Goal: Obtain resource: Download file/media

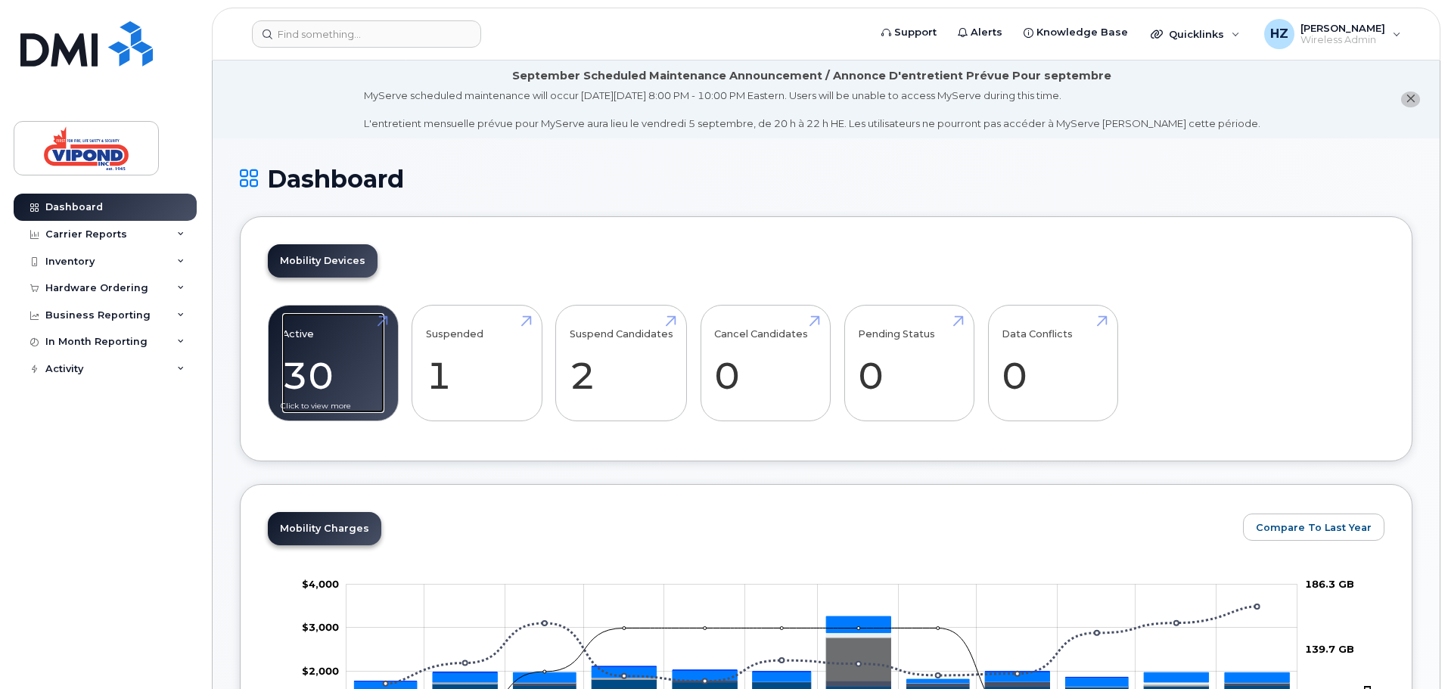
click at [340, 365] on link "Active 30 -96%" at bounding box center [333, 363] width 102 height 100
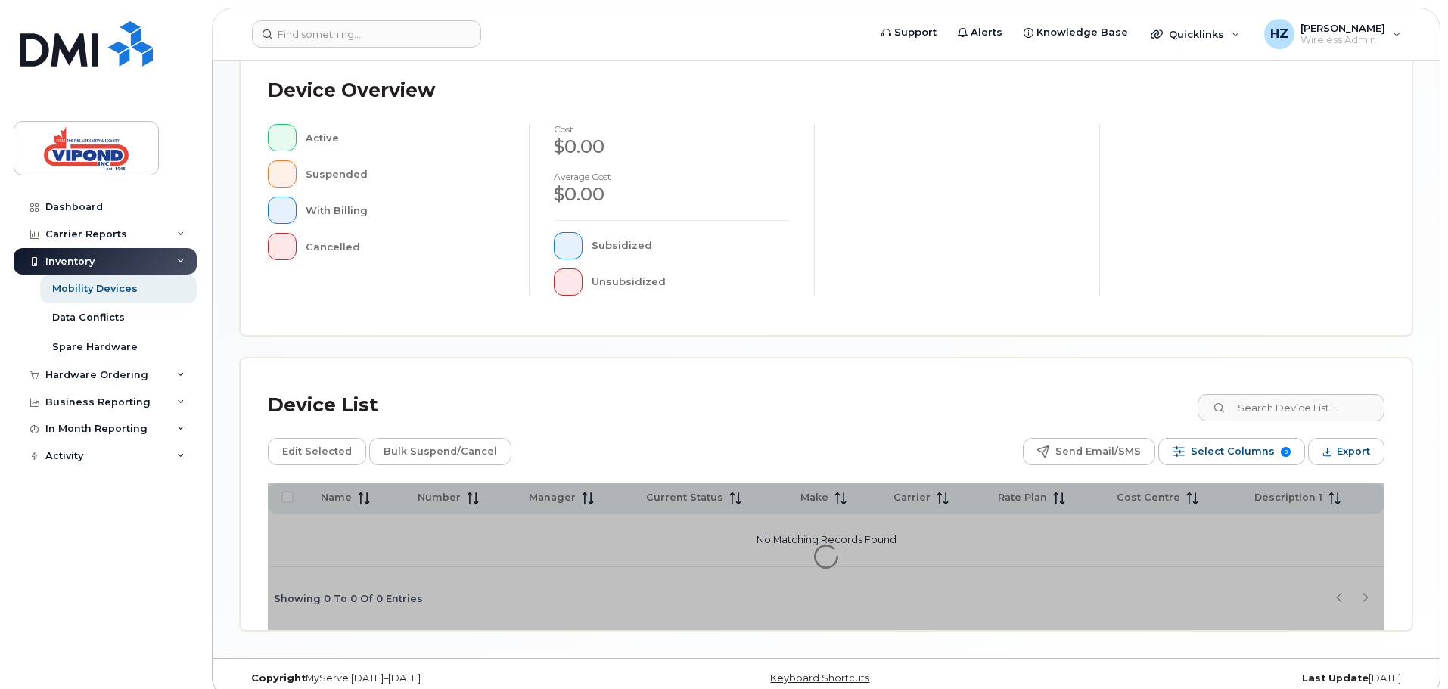
scroll to position [351, 0]
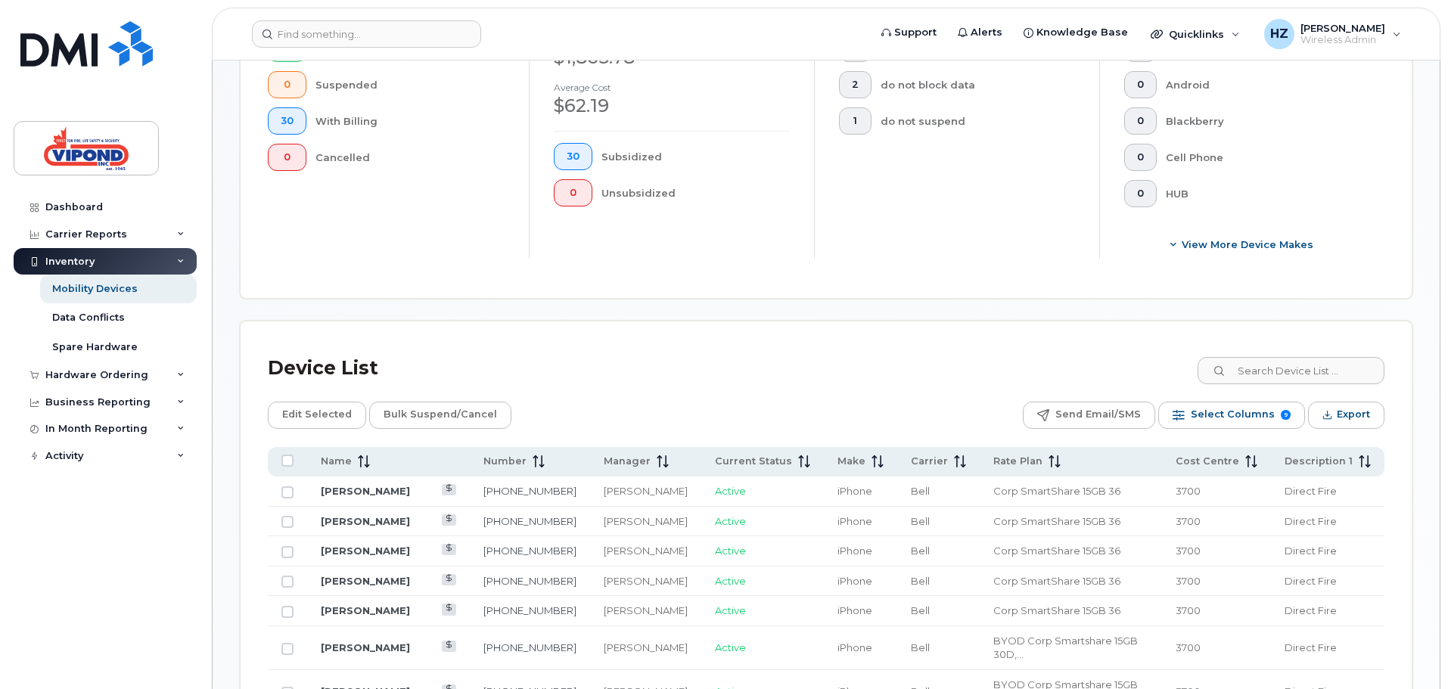
scroll to position [653, 0]
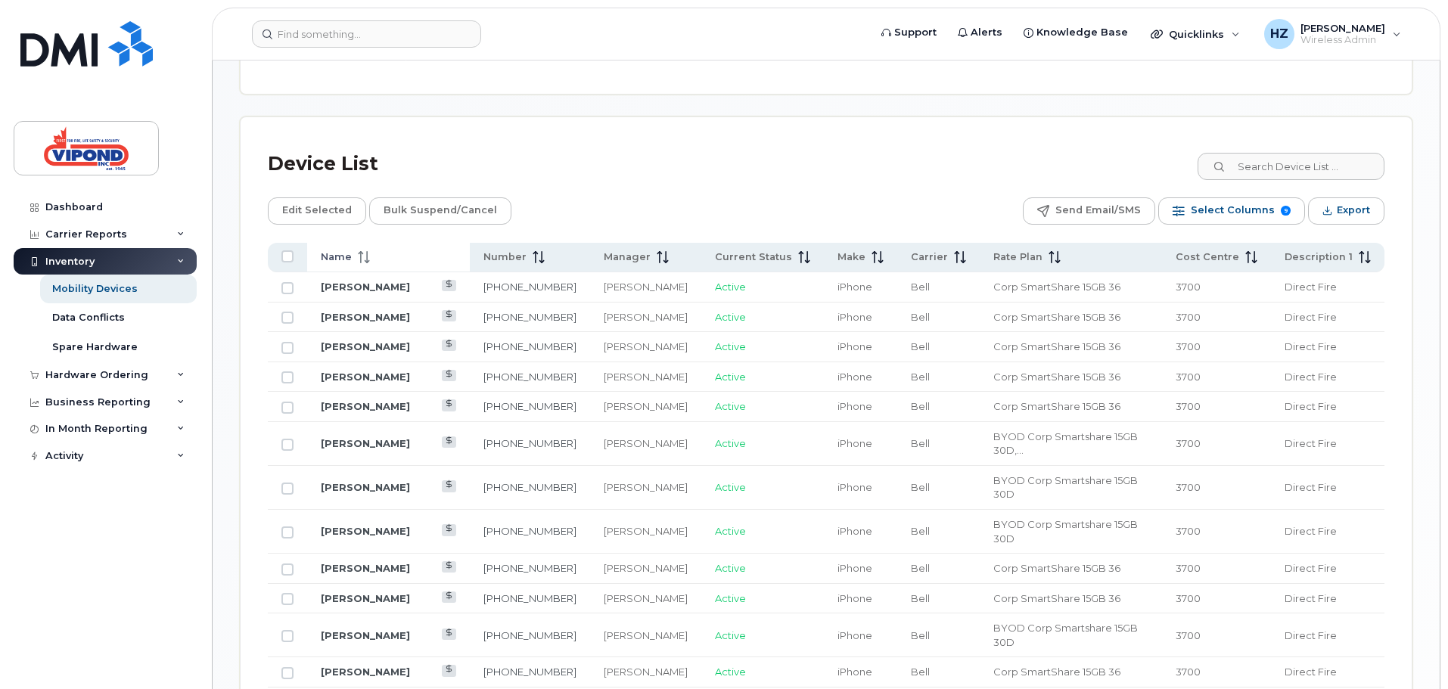
click at [372, 270] on th "Name" at bounding box center [388, 257] width 163 height 29
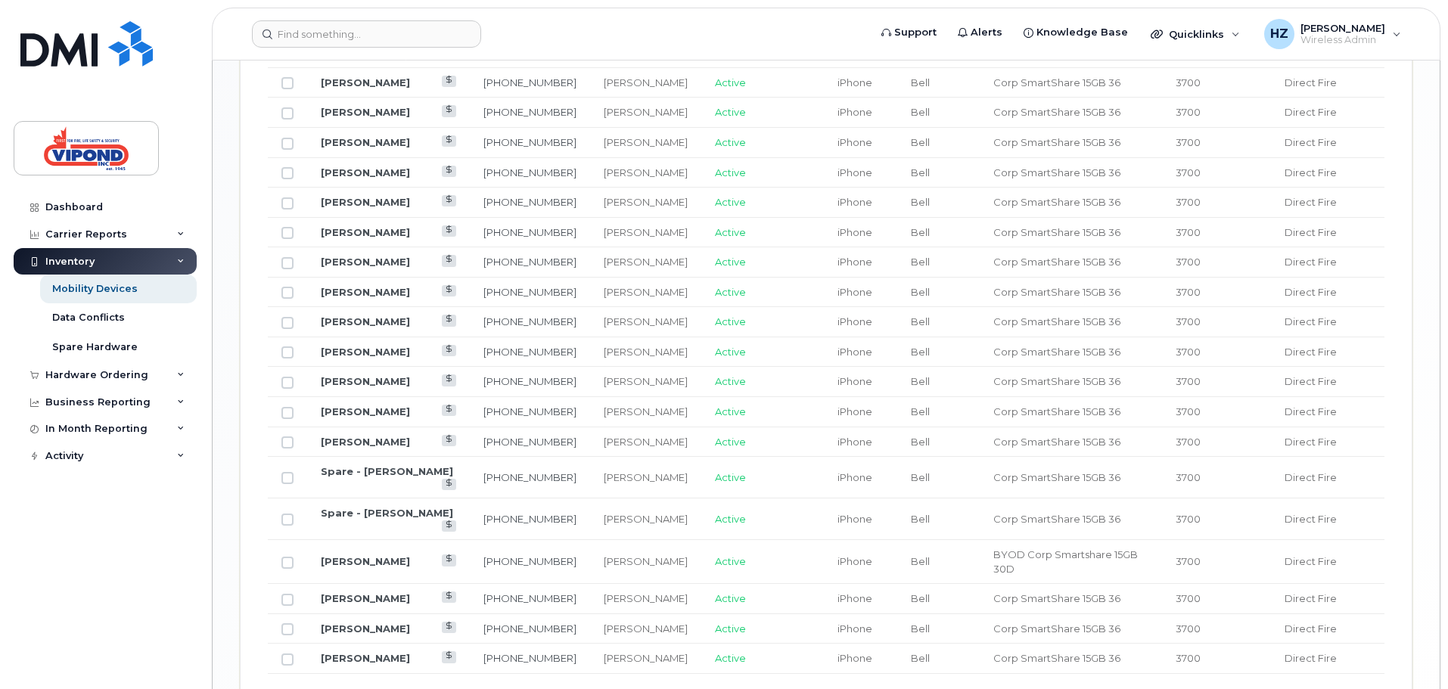
scroll to position [1273, 0]
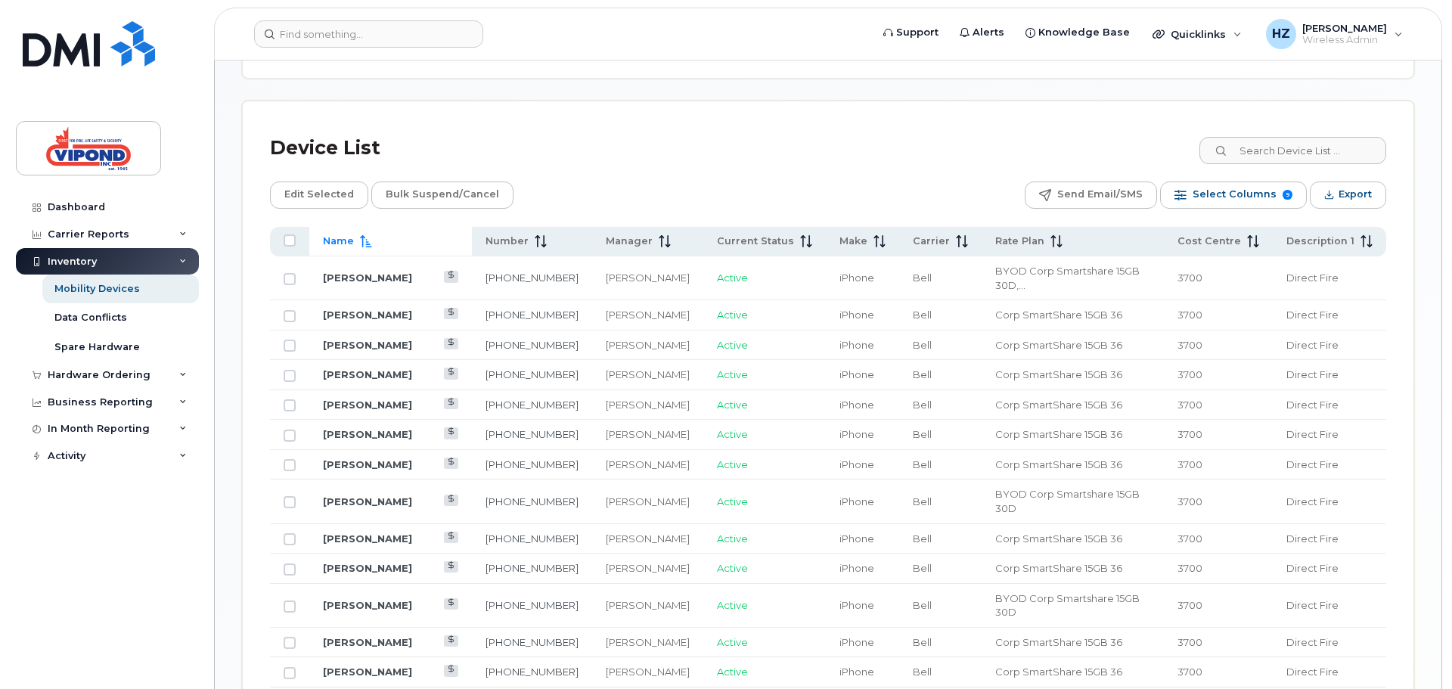
scroll to position [441, 0]
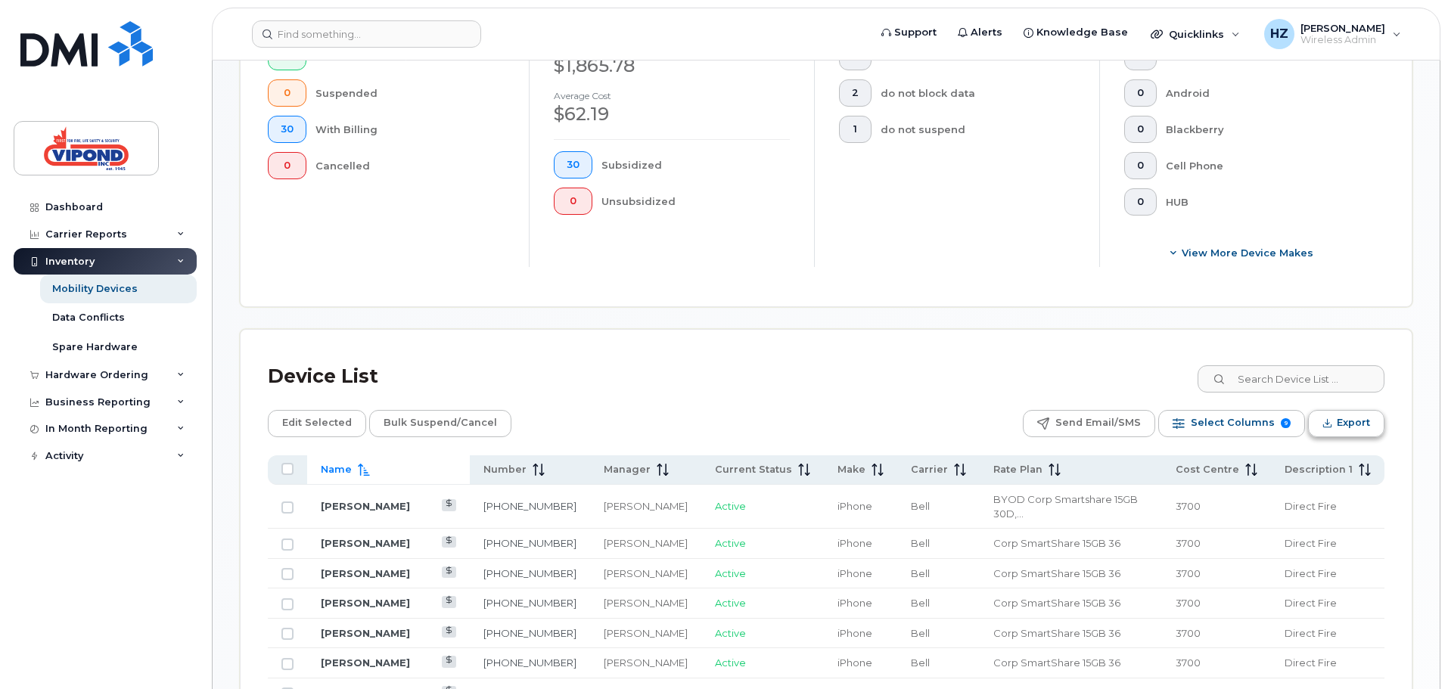
click at [1334, 424] on button "Export" at bounding box center [1346, 423] width 76 height 27
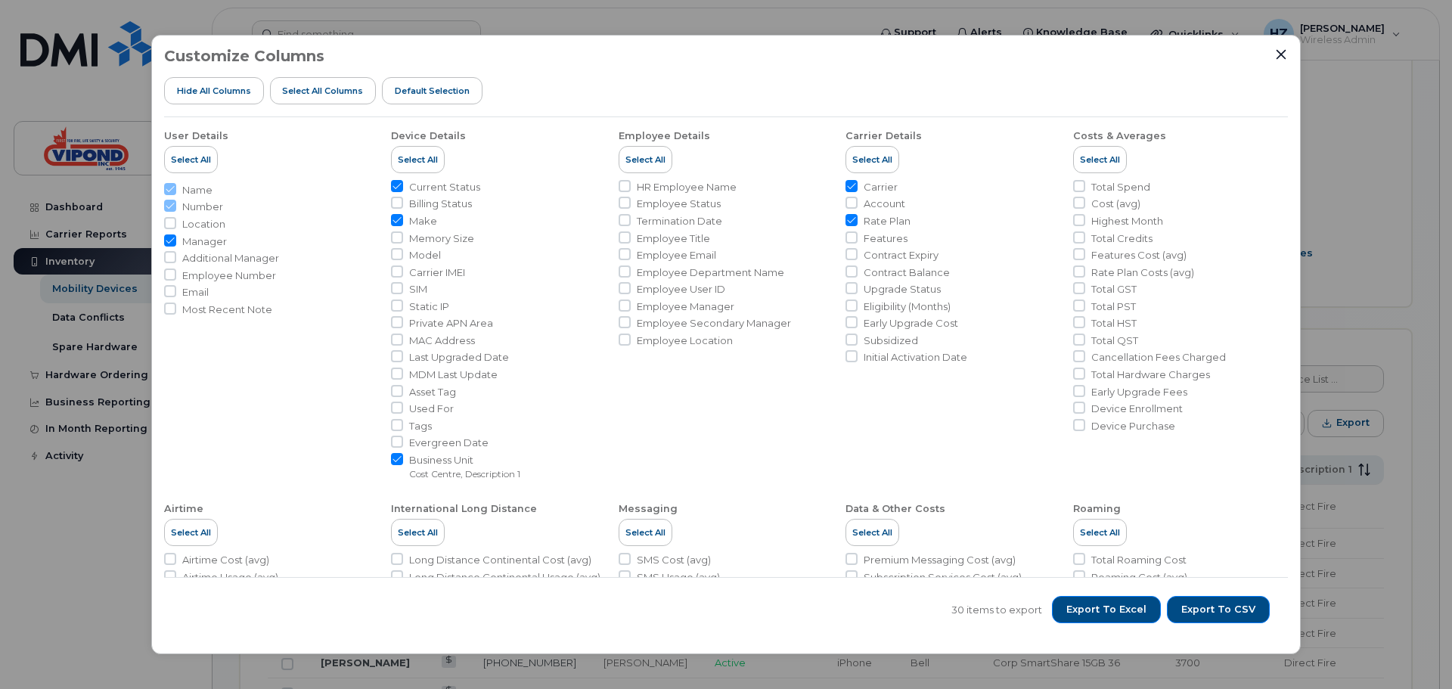
click at [455, 204] on span "Billing Status" at bounding box center [440, 204] width 63 height 14
click at [403, 204] on input "Billing Status" at bounding box center [397, 203] width 12 height 12
checkbox input "true"
click at [1119, 605] on span "Export to Excel" at bounding box center [1106, 610] width 80 height 14
click at [1104, 157] on span "Select All" at bounding box center [1100, 160] width 40 height 12
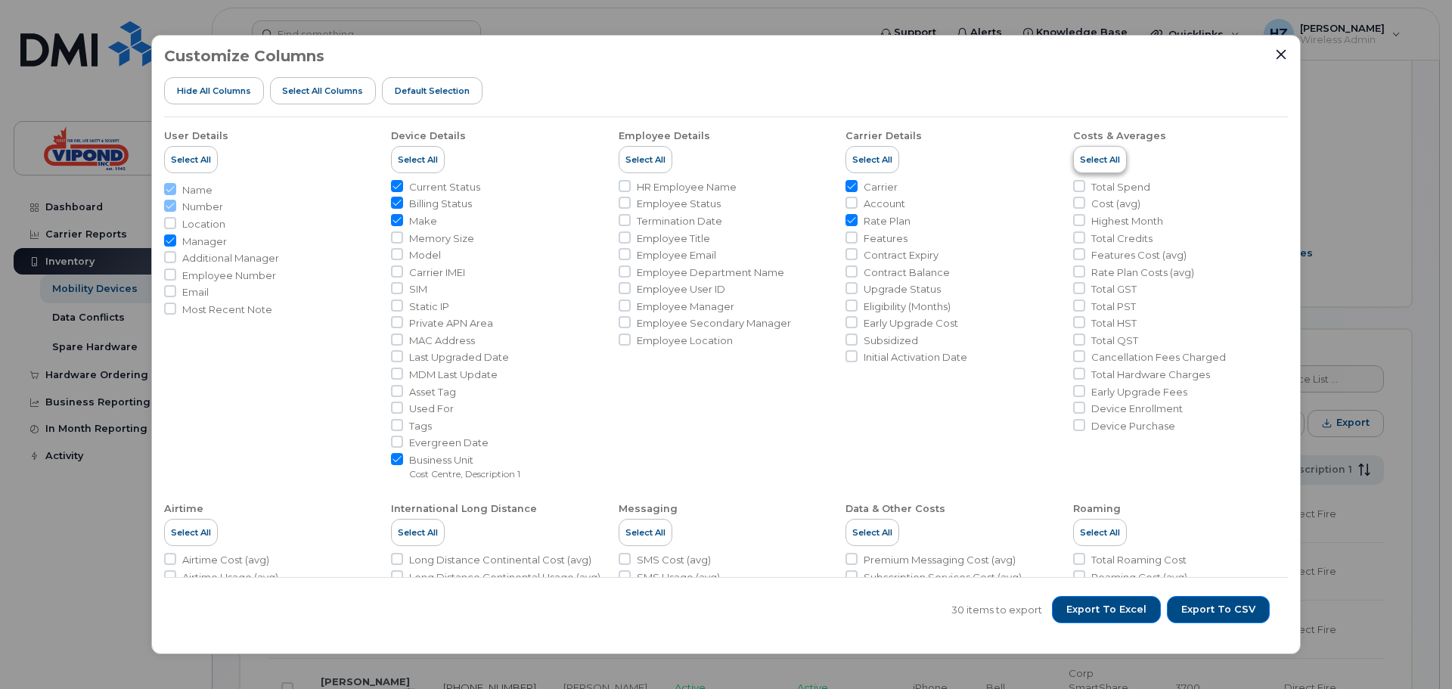
checkbox input "true"
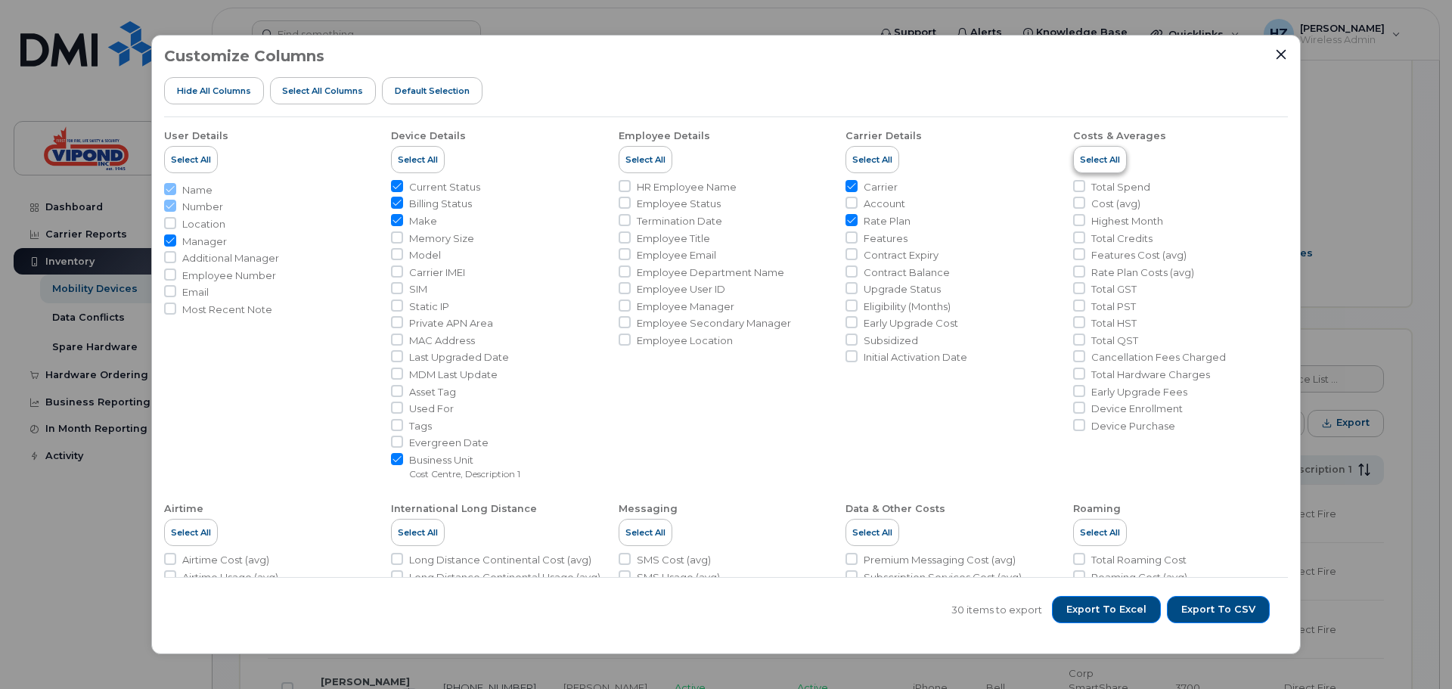
checkbox input "true"
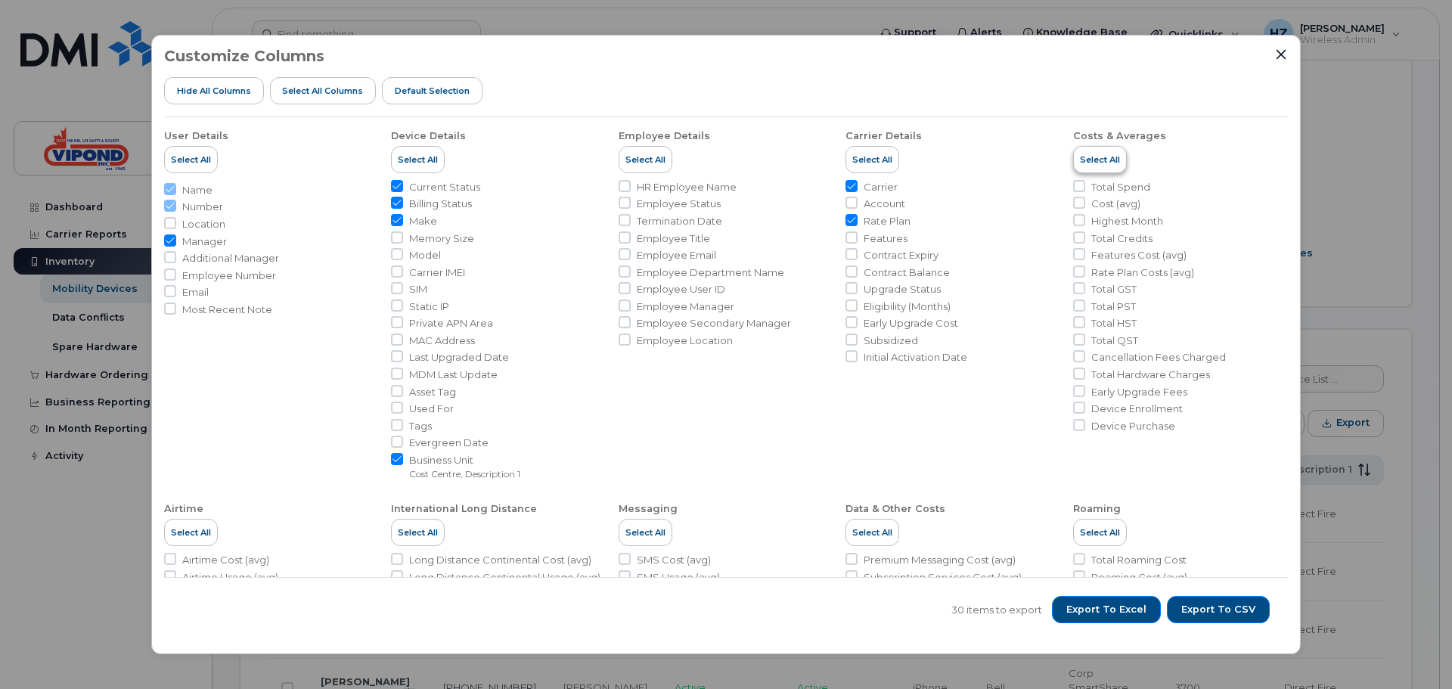
checkbox input "true"
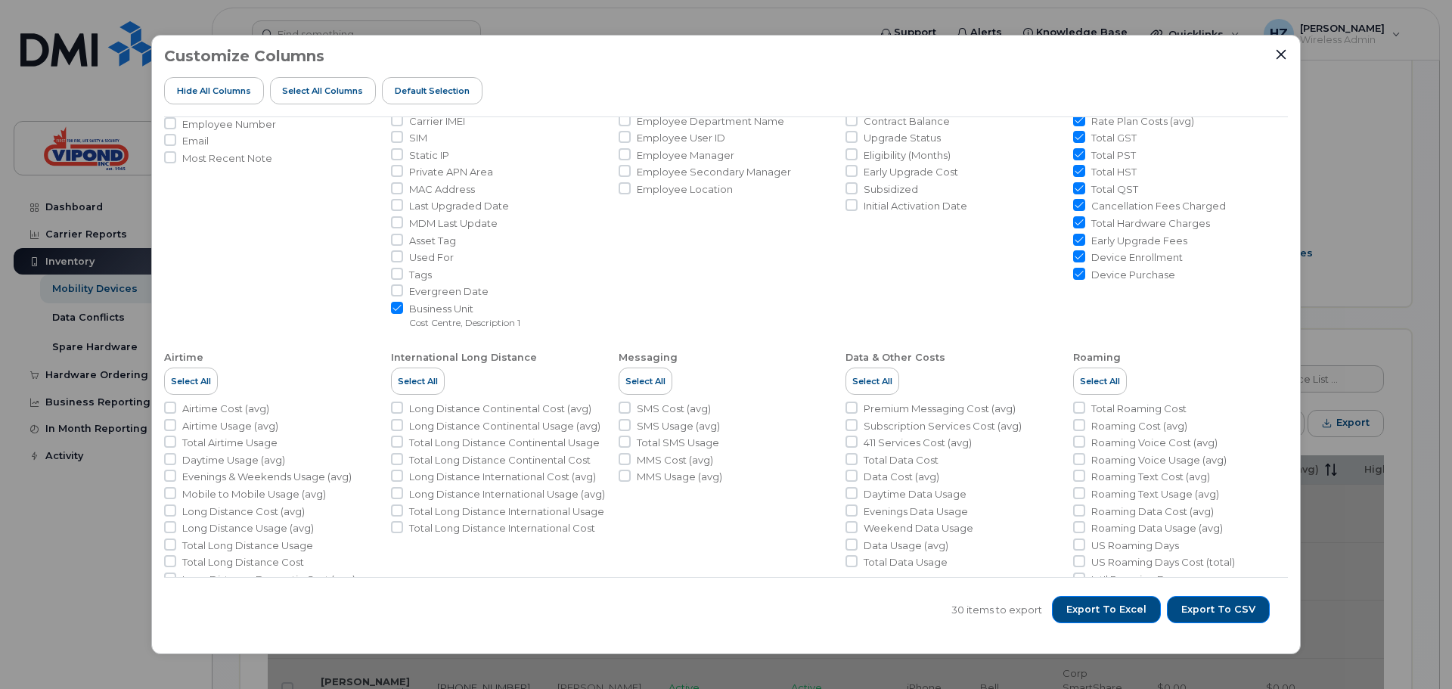
scroll to position [231, 0]
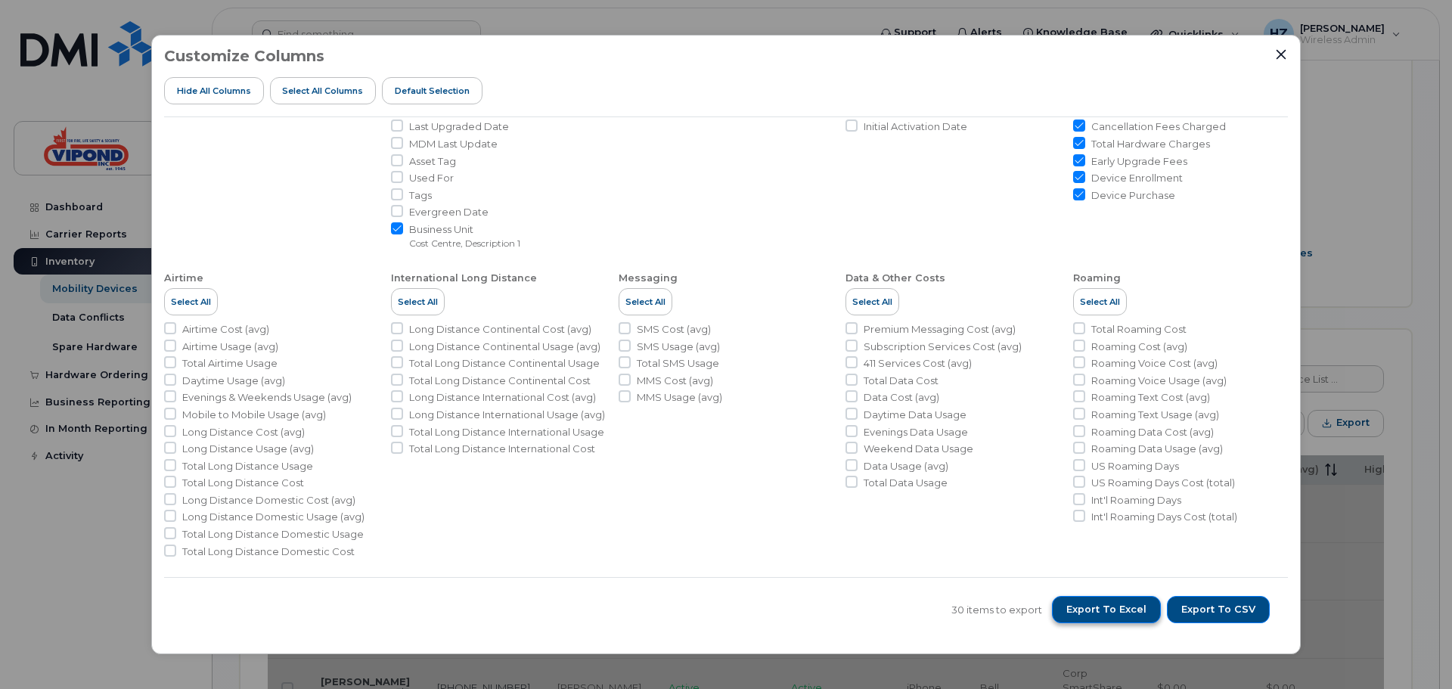
click at [1097, 615] on span "Export to Excel" at bounding box center [1106, 610] width 80 height 14
